Goal: Find specific page/section

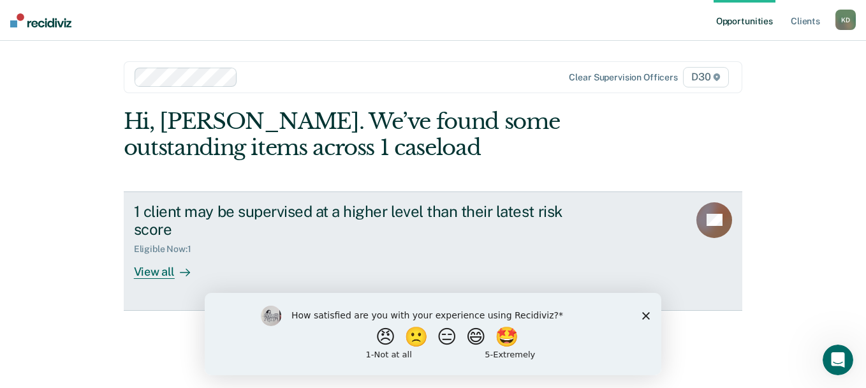
click at [166, 275] on div "View all" at bounding box center [169, 266] width 71 height 25
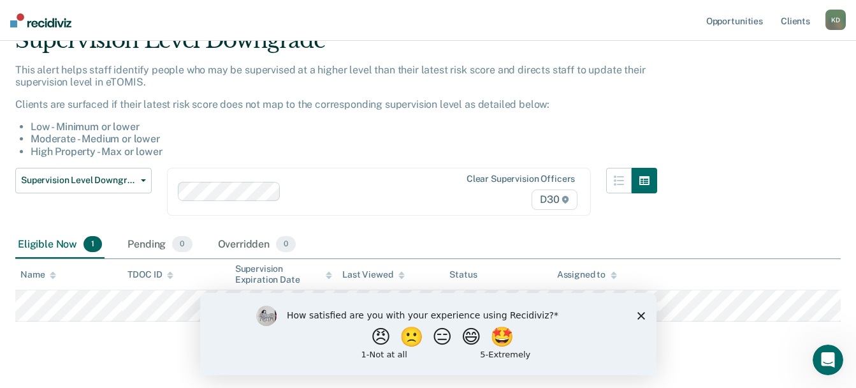
scroll to position [86, 0]
